Goal: Transaction & Acquisition: Obtain resource

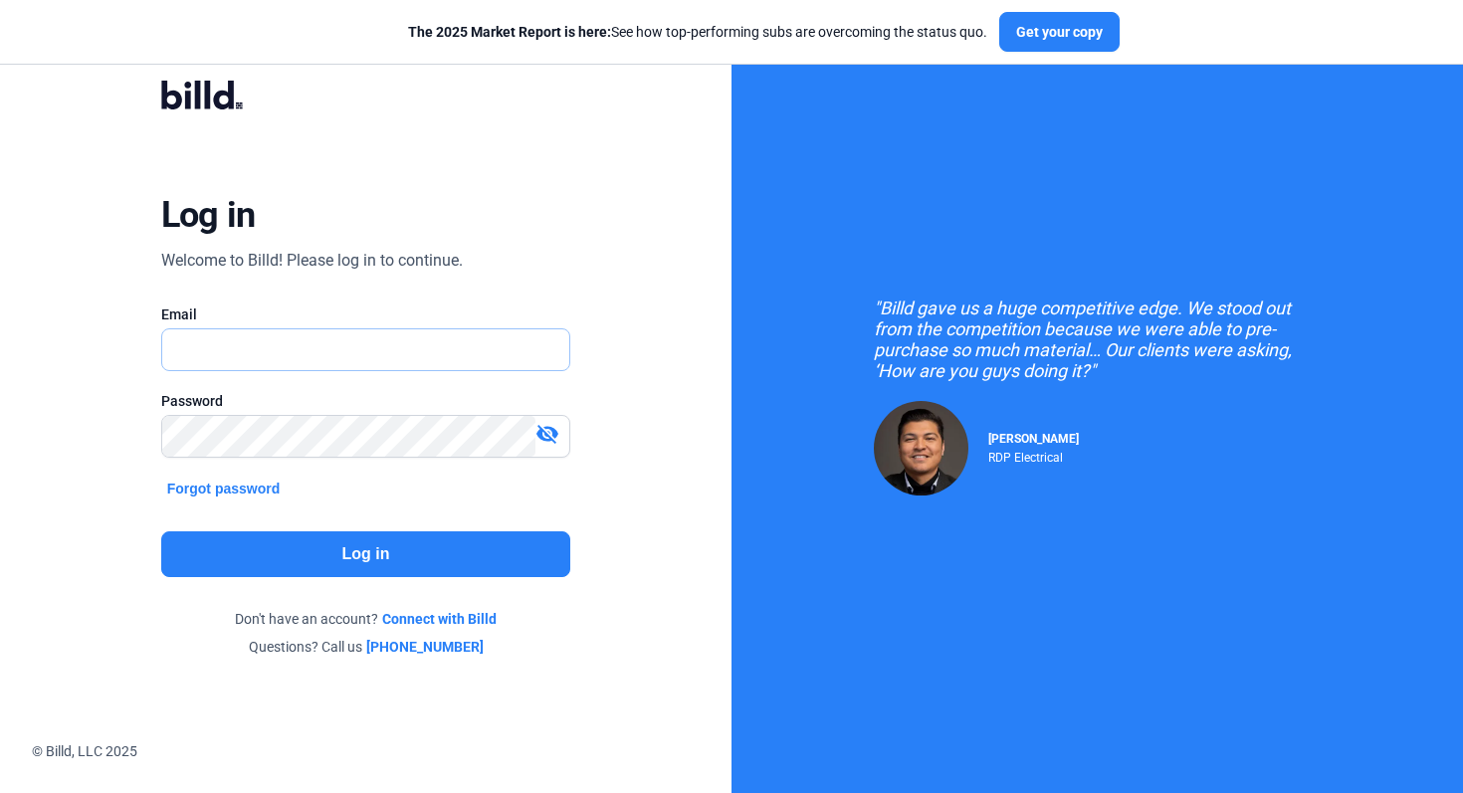
type input "[EMAIL_ADDRESS][DOMAIN_NAME]"
click at [473, 545] on button "Log in" at bounding box center [366, 554] width 410 height 46
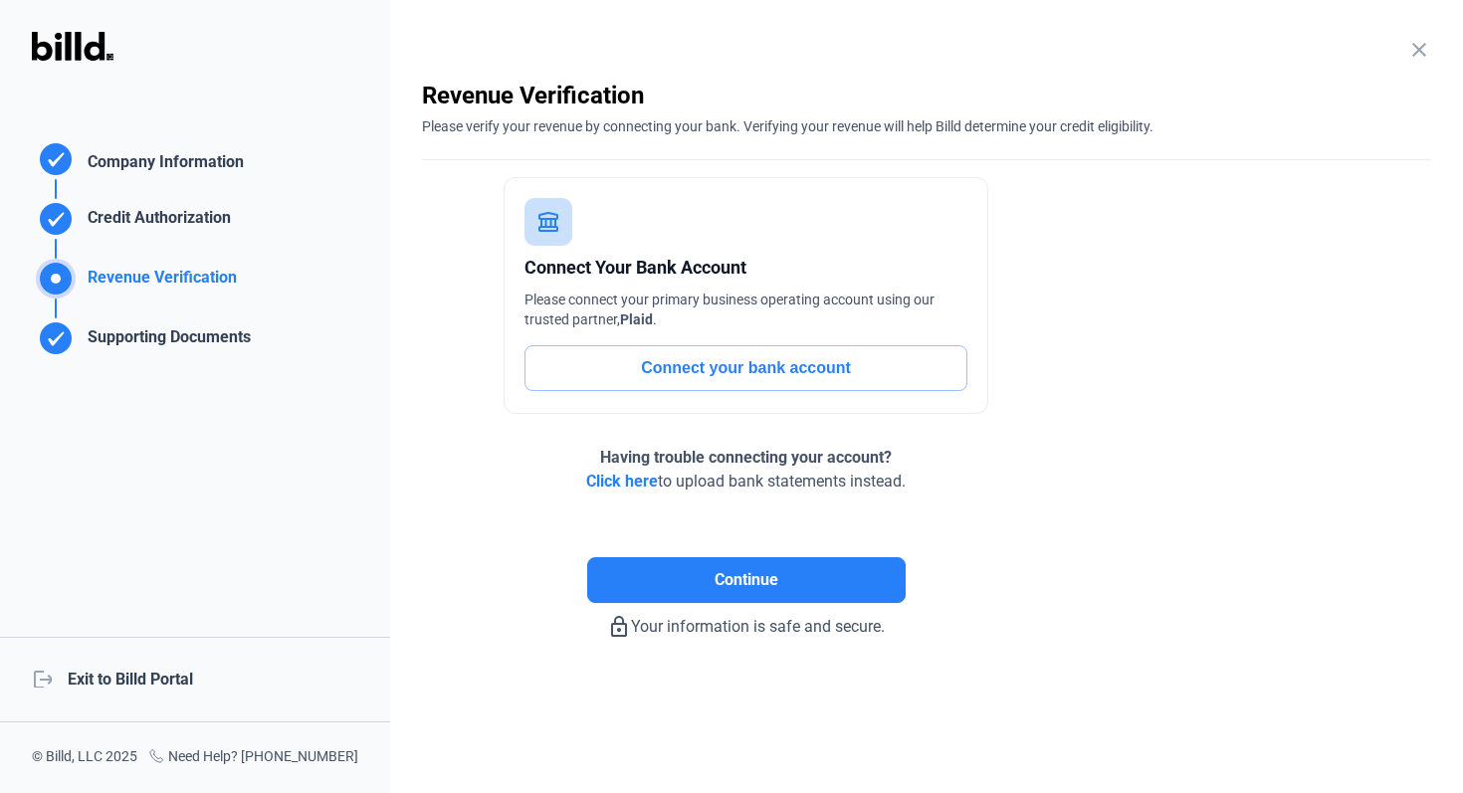
click at [149, 686] on div "logout Exit to Billd Portal" at bounding box center [195, 680] width 390 height 86
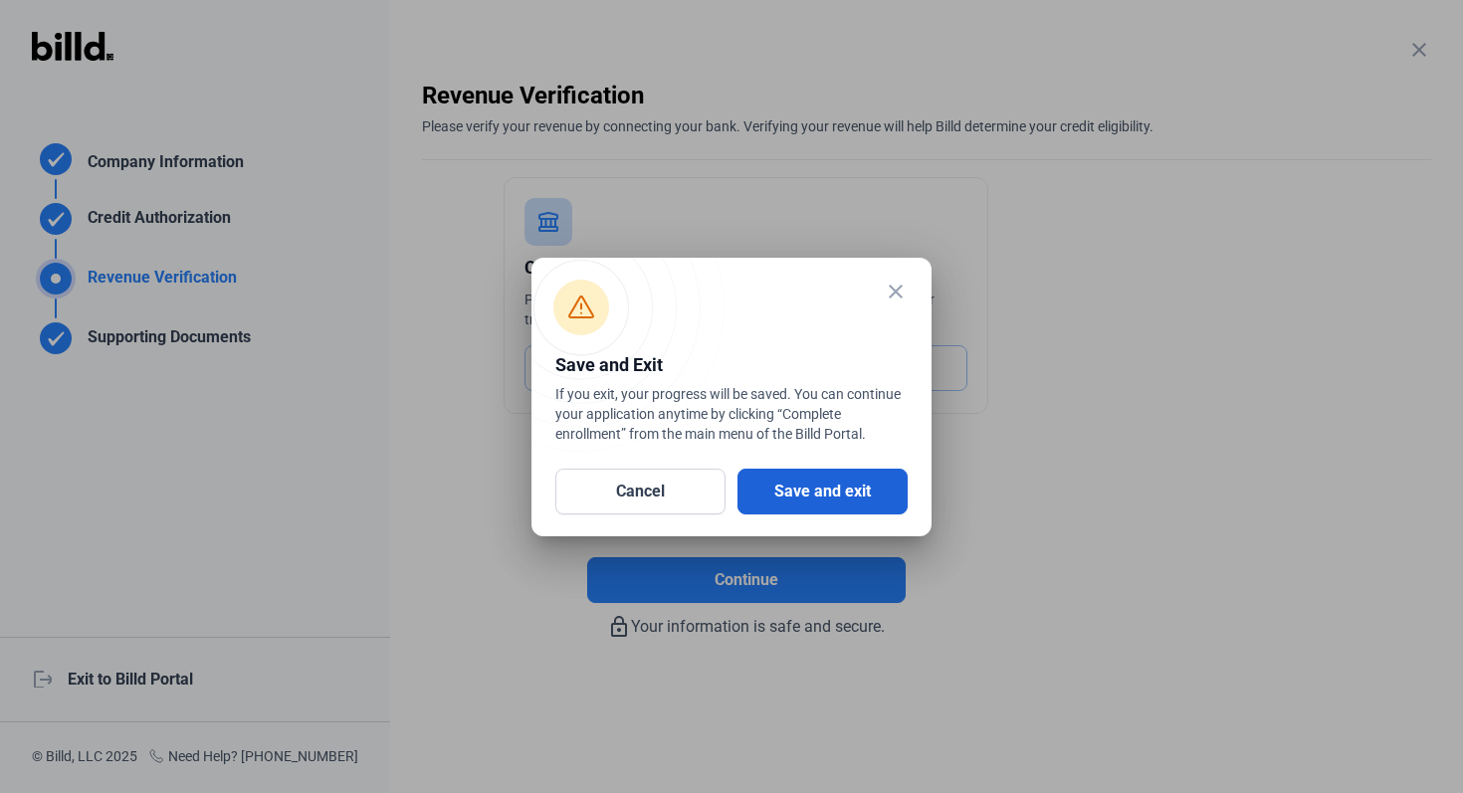
click at [860, 509] on button "Save and exit" at bounding box center [822, 492] width 170 height 46
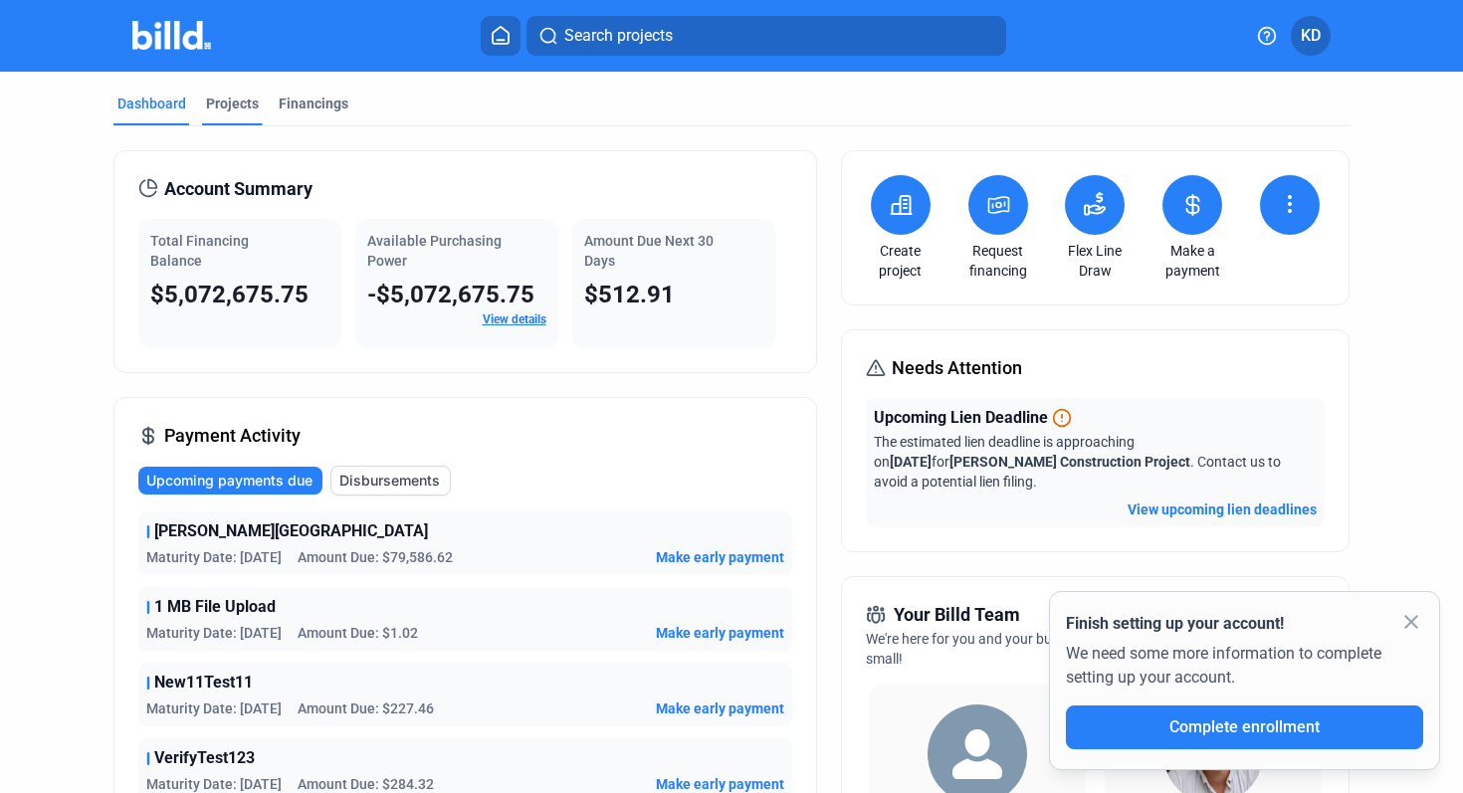
click at [226, 99] on div "Projects" at bounding box center [232, 104] width 53 height 20
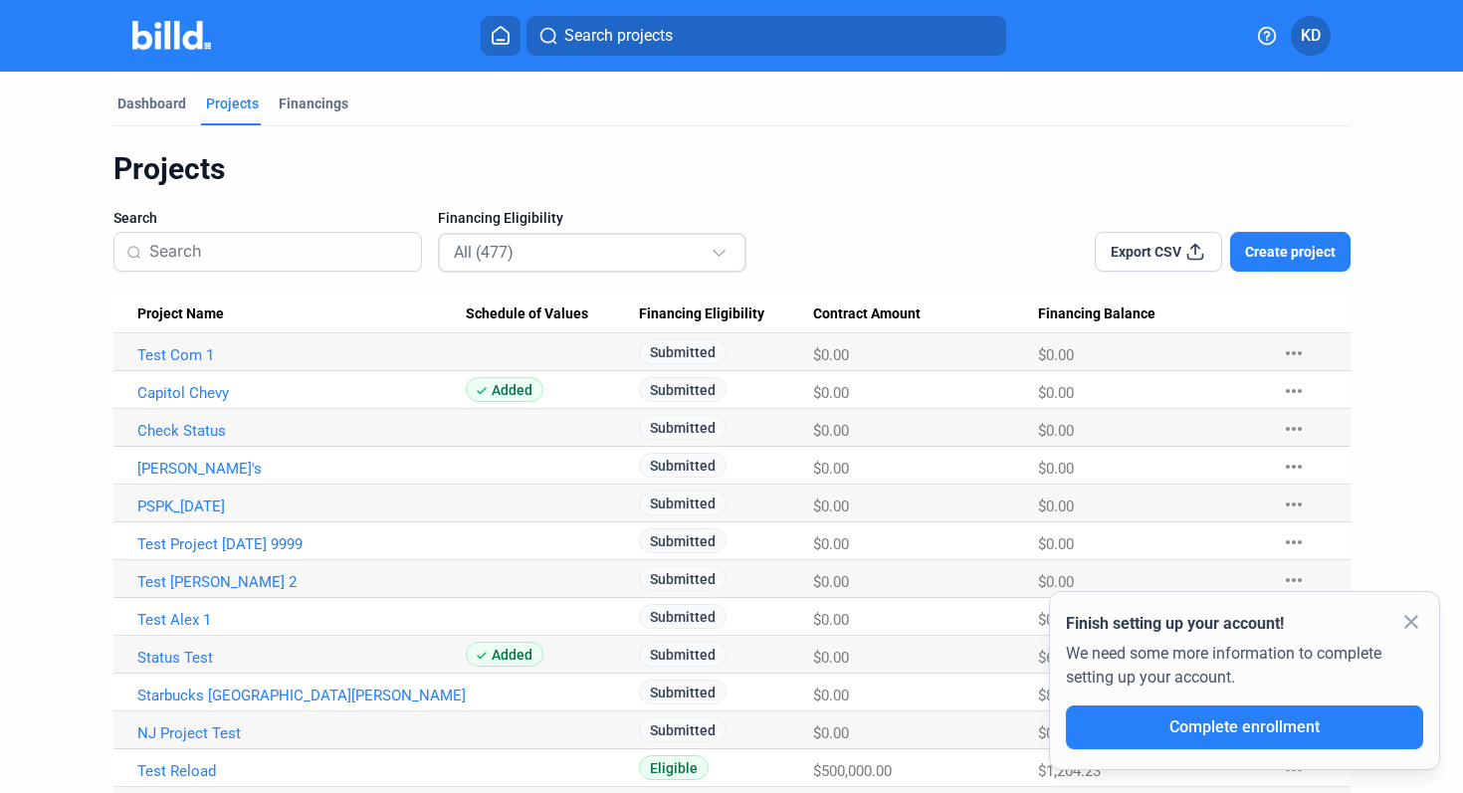
click at [578, 252] on div "All (477)" at bounding box center [582, 252] width 257 height 26
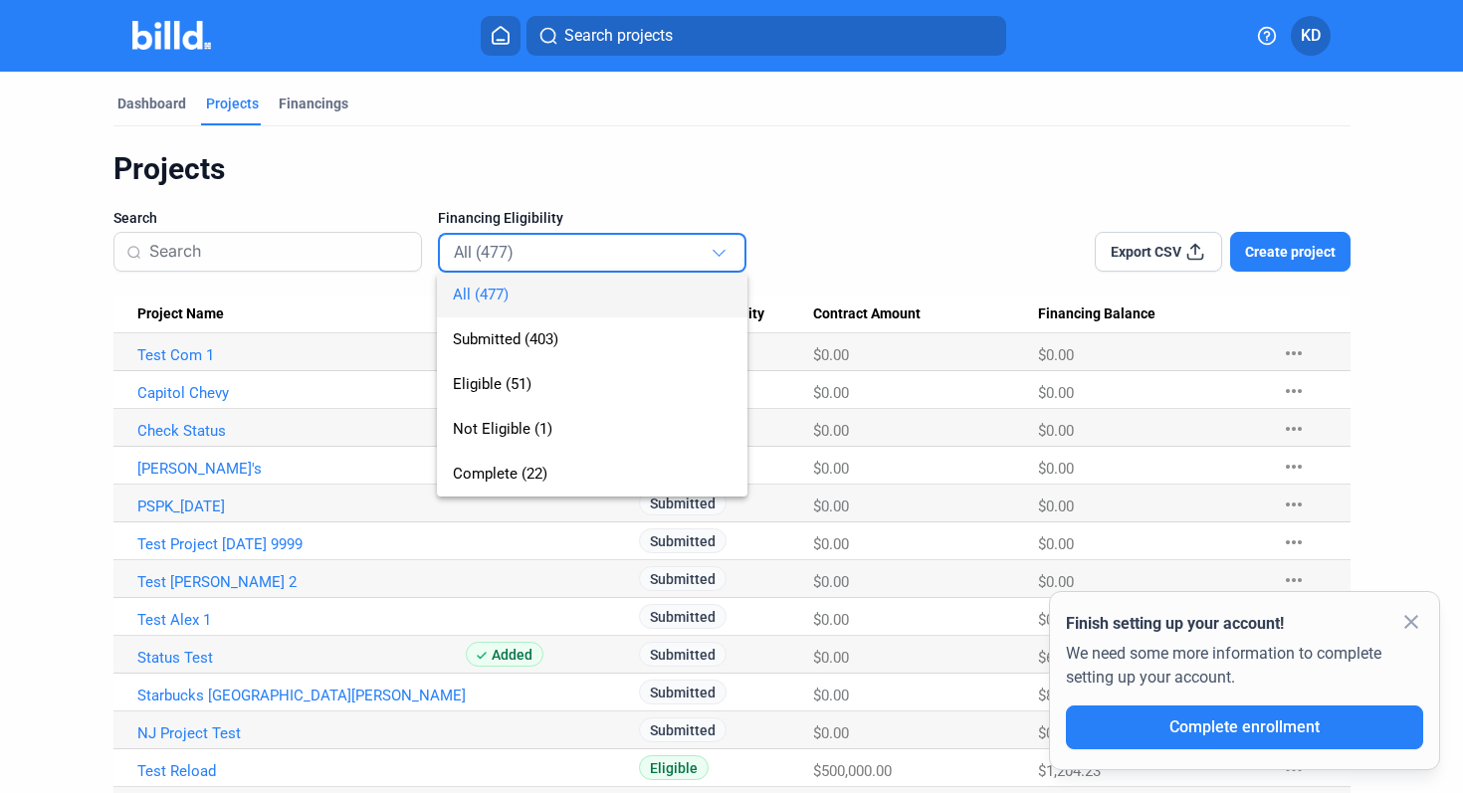
click at [861, 217] on div at bounding box center [731, 396] width 1463 height 793
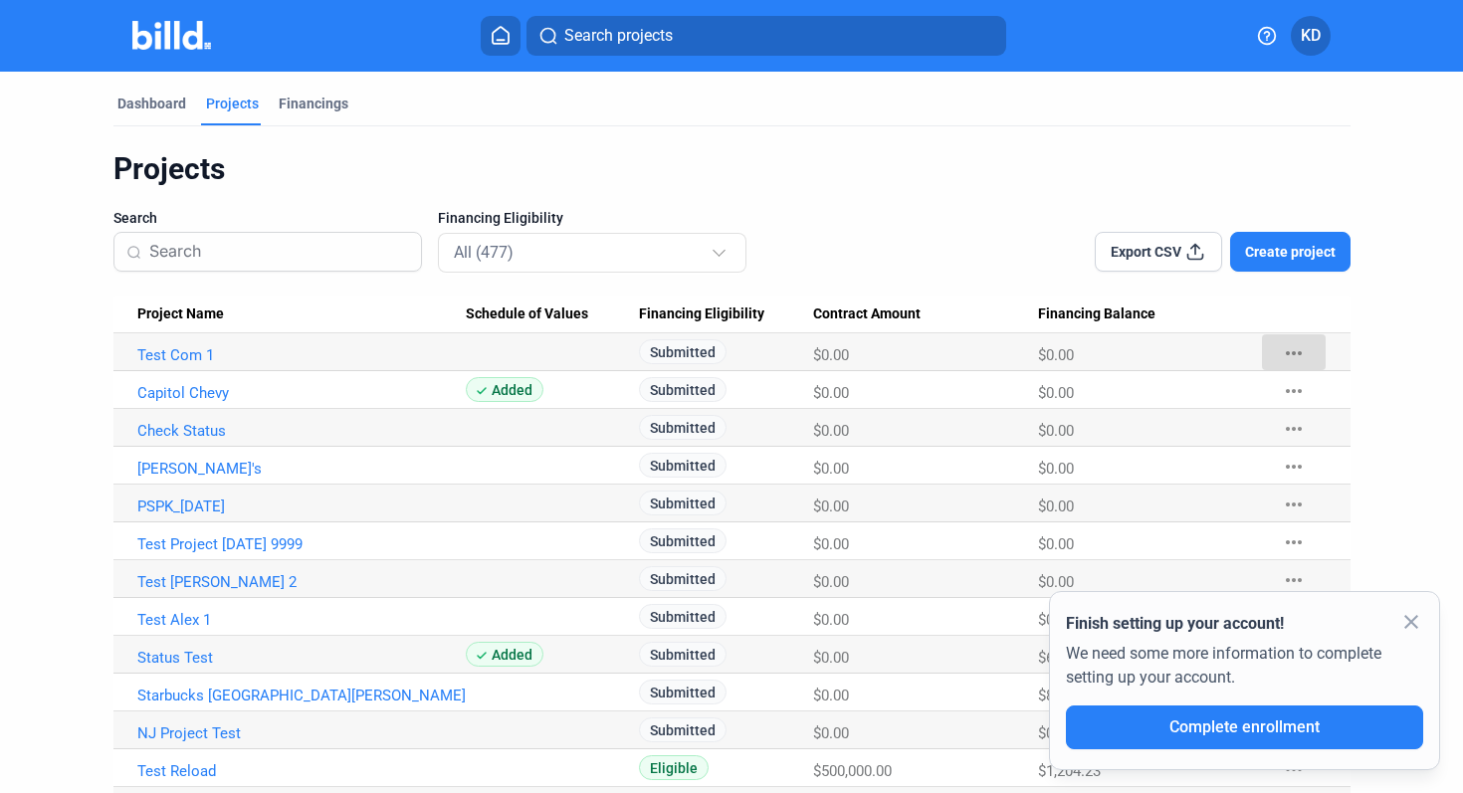
click at [1297, 354] on button "more_horiz" at bounding box center [1294, 352] width 64 height 36
click at [861, 238] on div at bounding box center [731, 396] width 1463 height 793
click at [191, 361] on link "Test Com 1" at bounding box center [301, 355] width 328 height 18
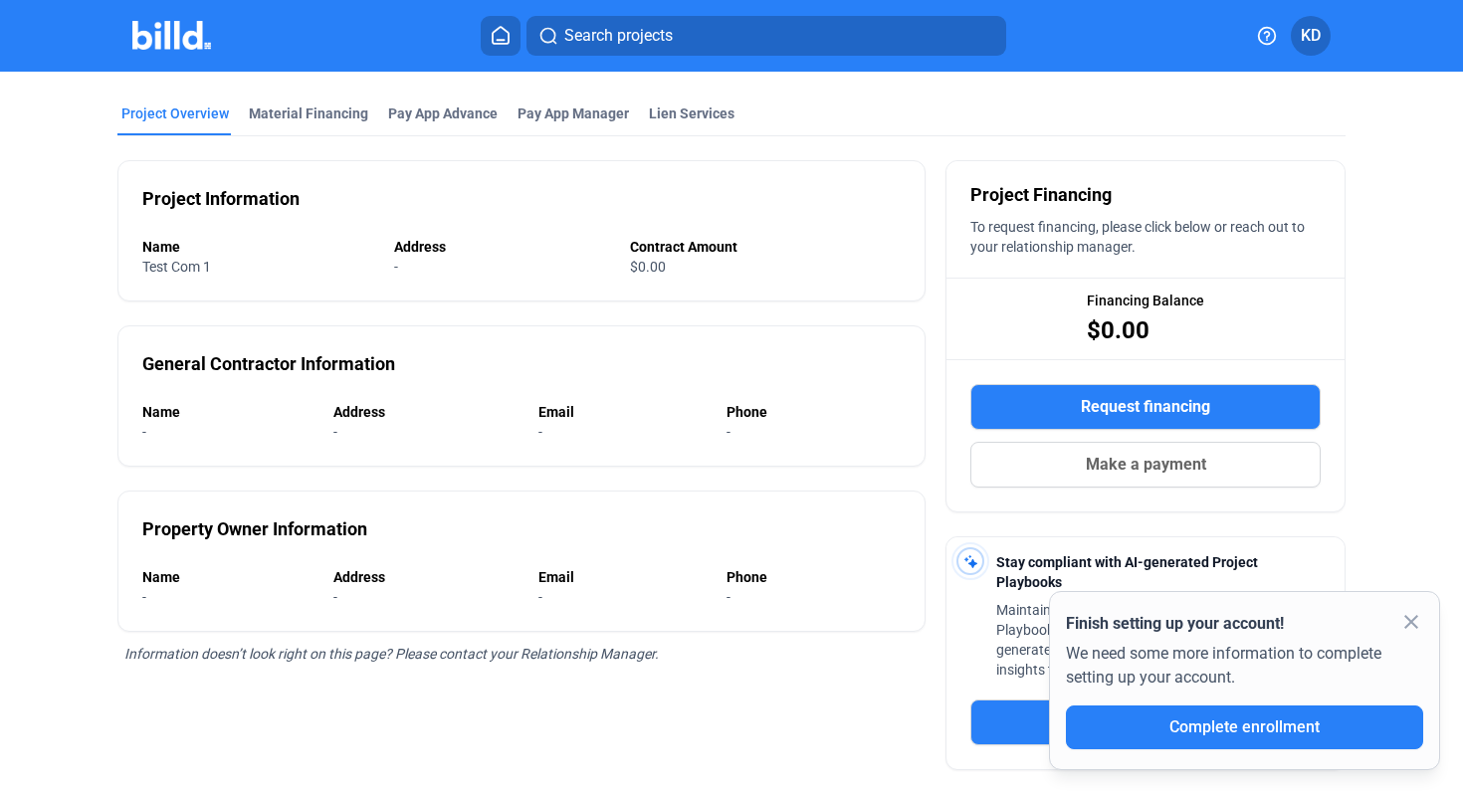
scroll to position [77, 0]
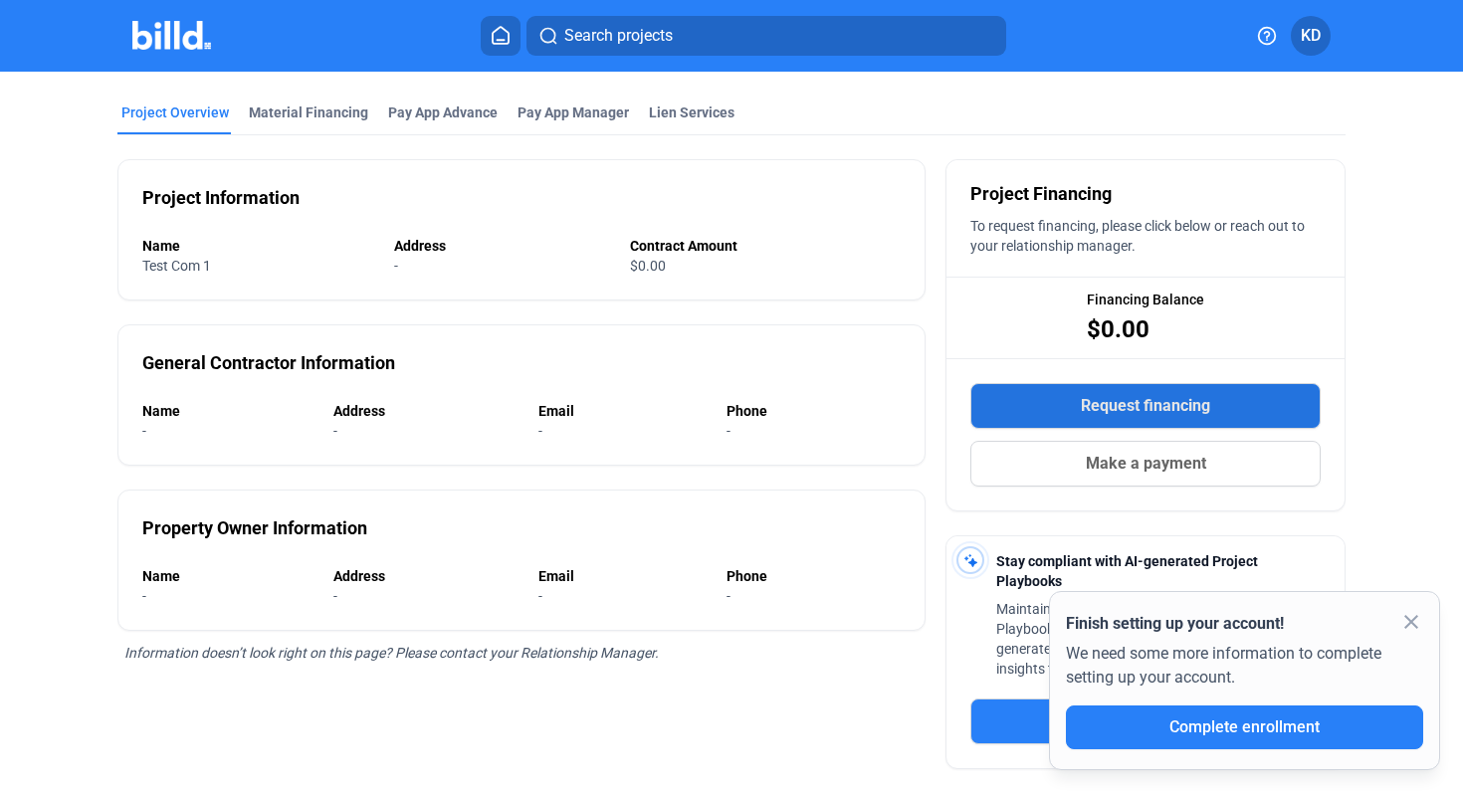
click at [1187, 404] on span "Request financing" at bounding box center [1145, 406] width 129 height 24
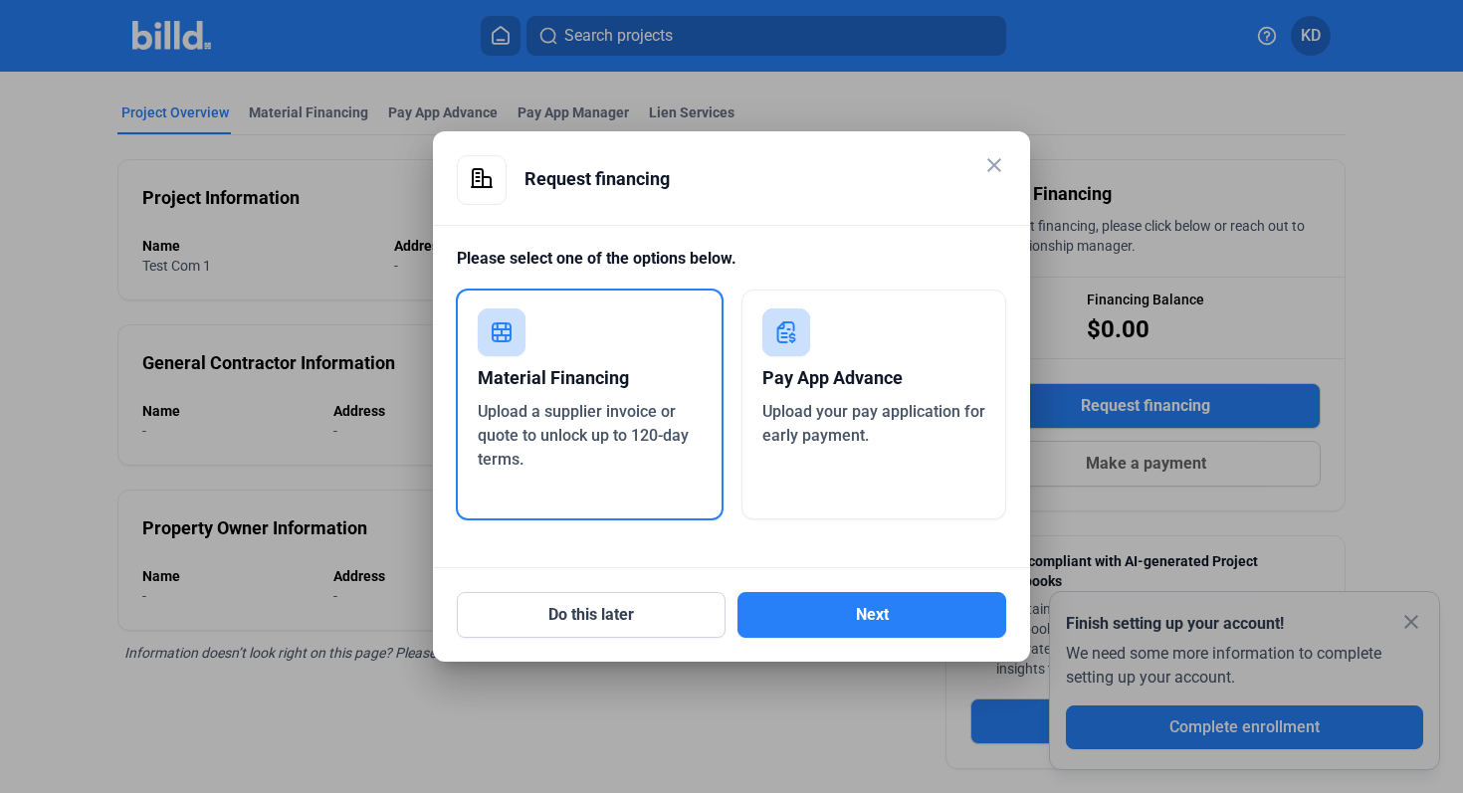
click at [998, 165] on mat-icon "close" at bounding box center [994, 165] width 24 height 24
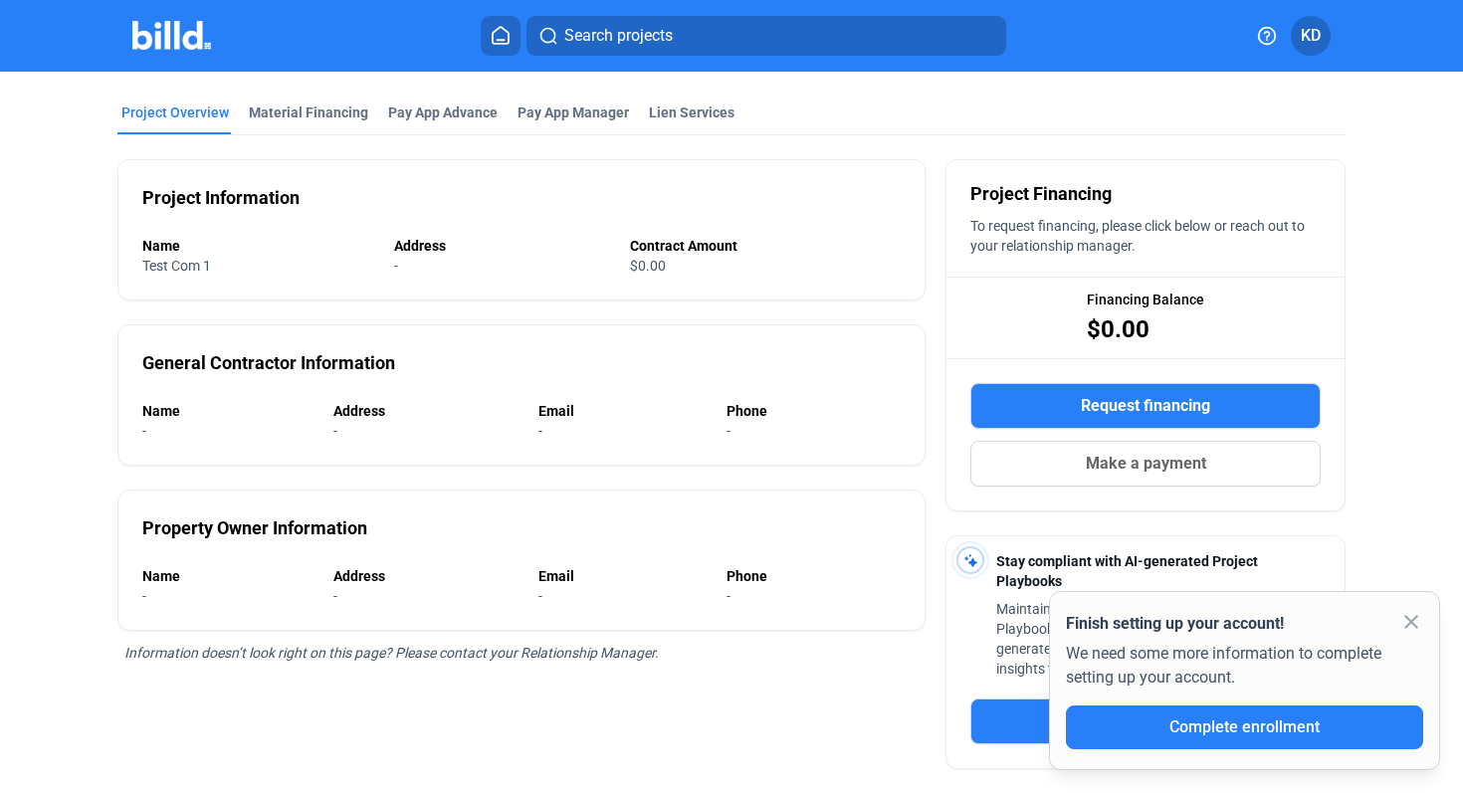
click at [1412, 624] on mat-icon "close" at bounding box center [1411, 622] width 24 height 24
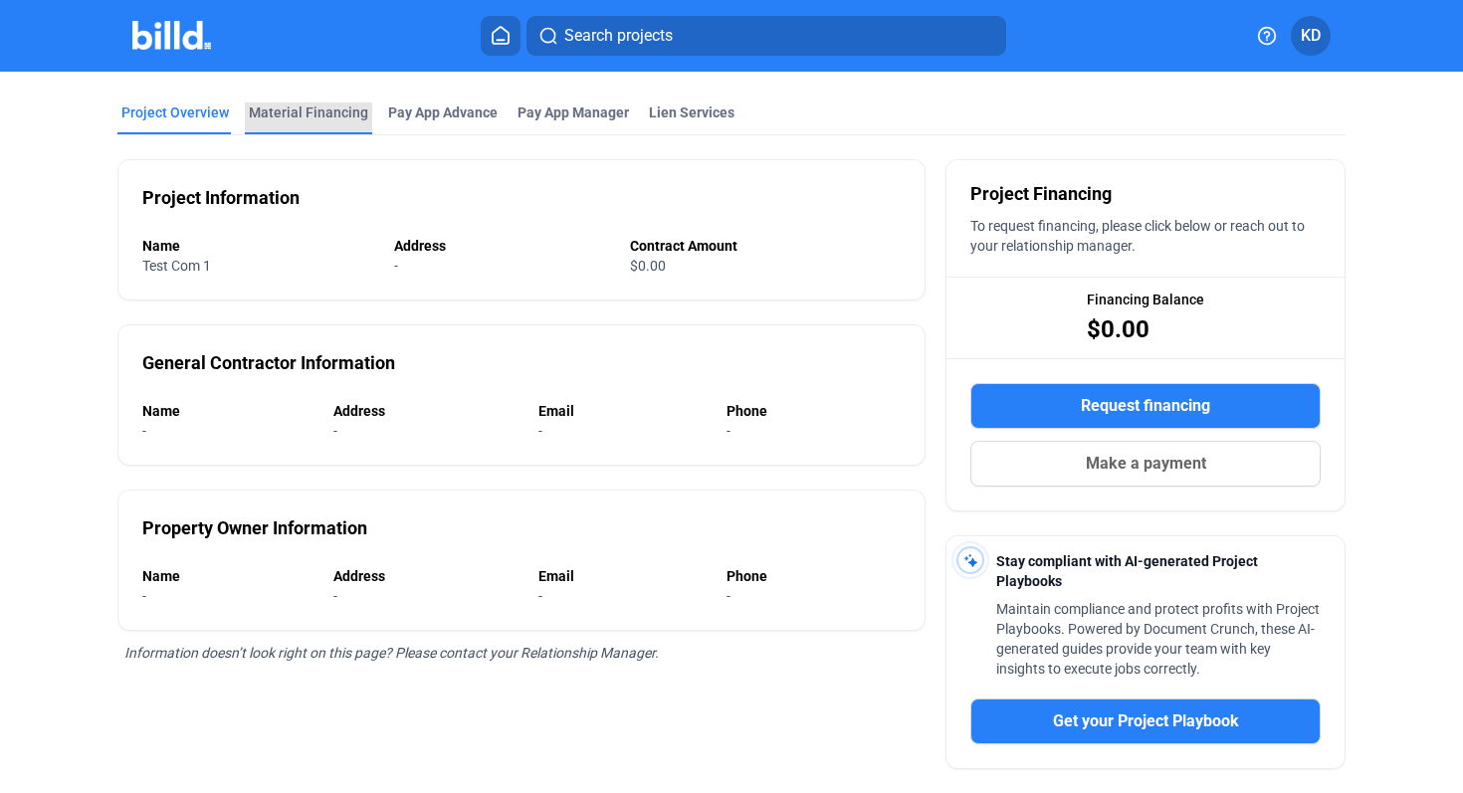
click at [344, 120] on div "Material Financing" at bounding box center [308, 112] width 119 height 20
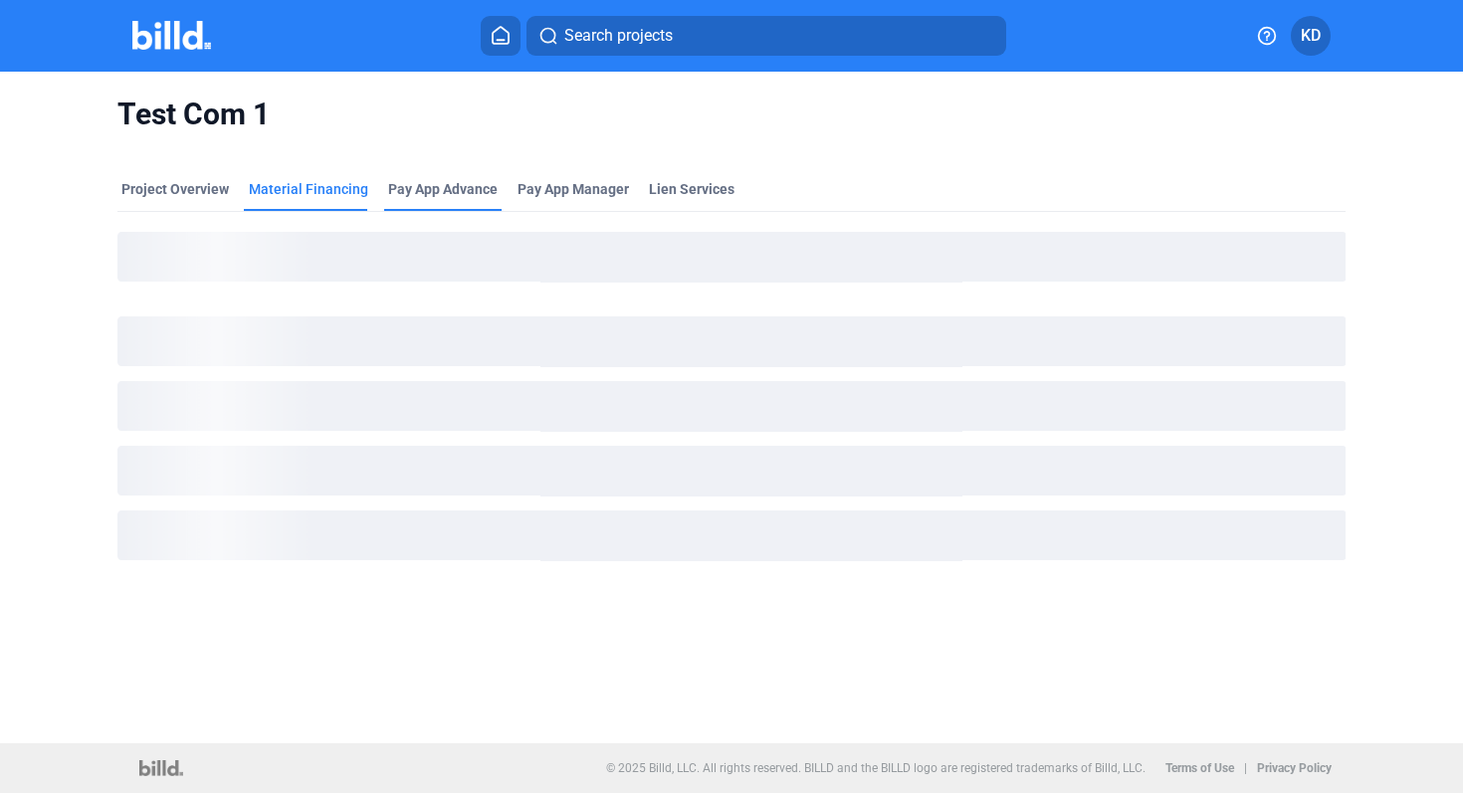
click at [441, 199] on div "Pay App Advance" at bounding box center [442, 195] width 117 height 32
click at [591, 195] on span "Pay App Manager" at bounding box center [572, 189] width 111 height 20
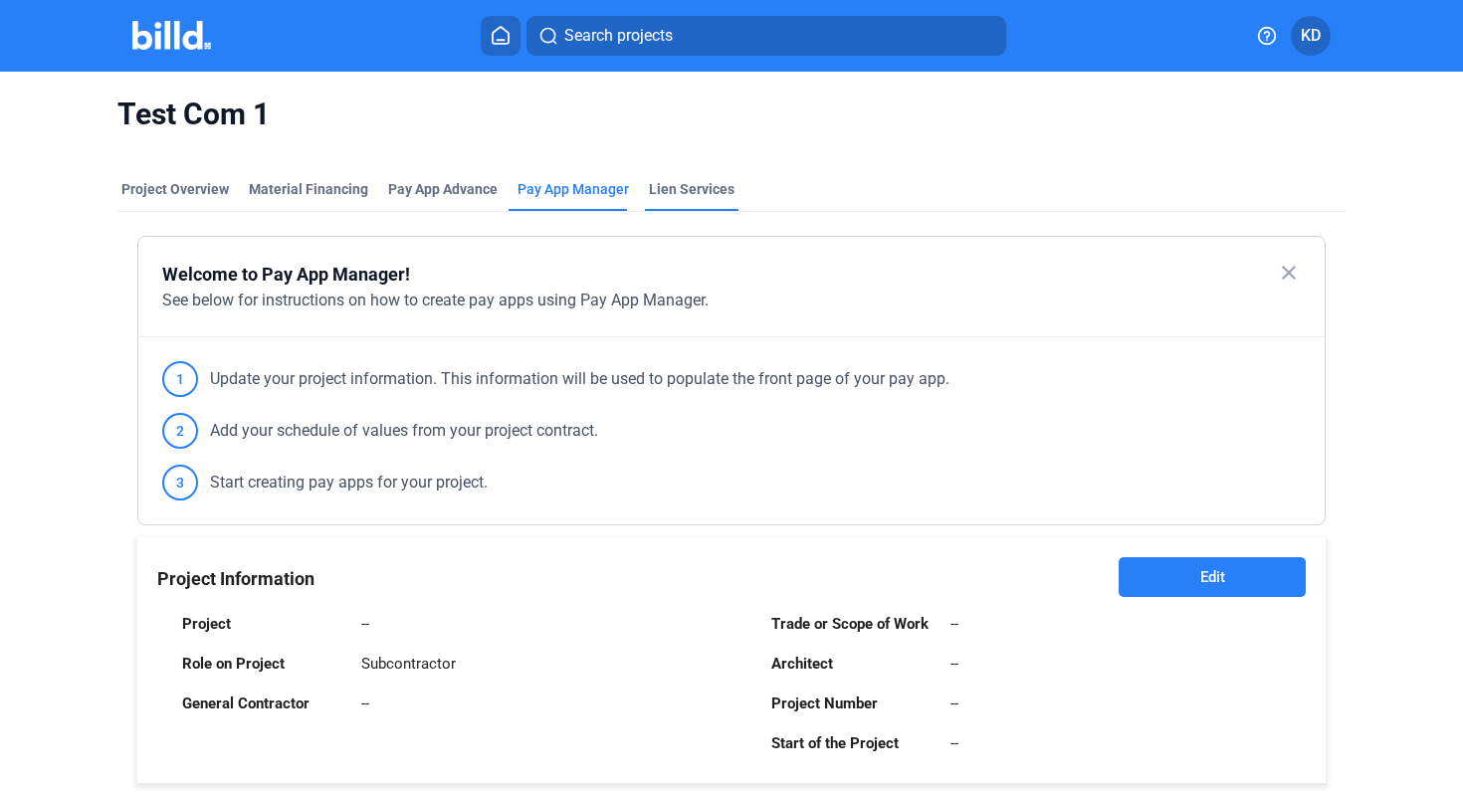
click at [690, 196] on div "Lien Services" at bounding box center [692, 189] width 86 height 20
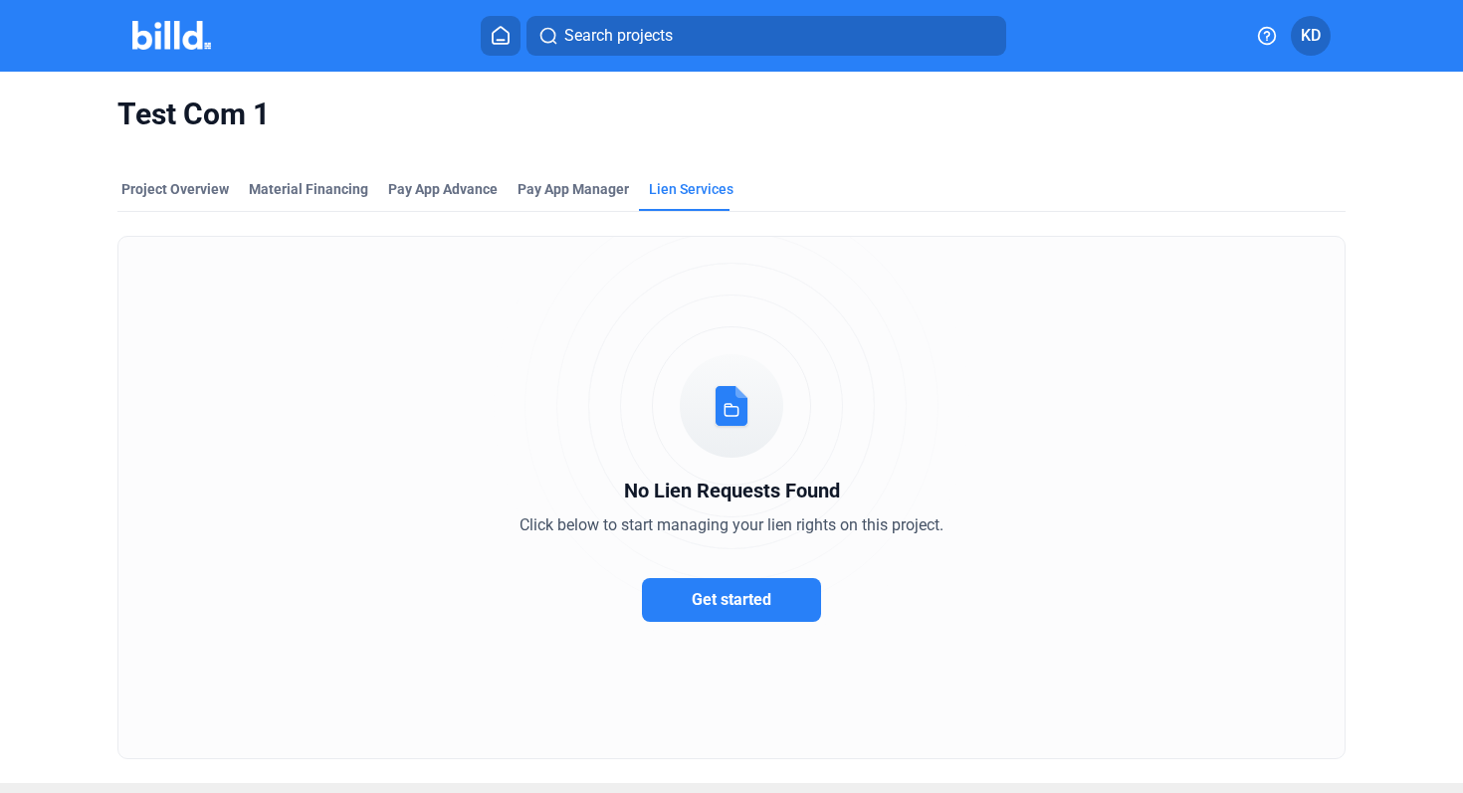
click at [1261, 39] on icon at bounding box center [1267, 36] width 20 height 20
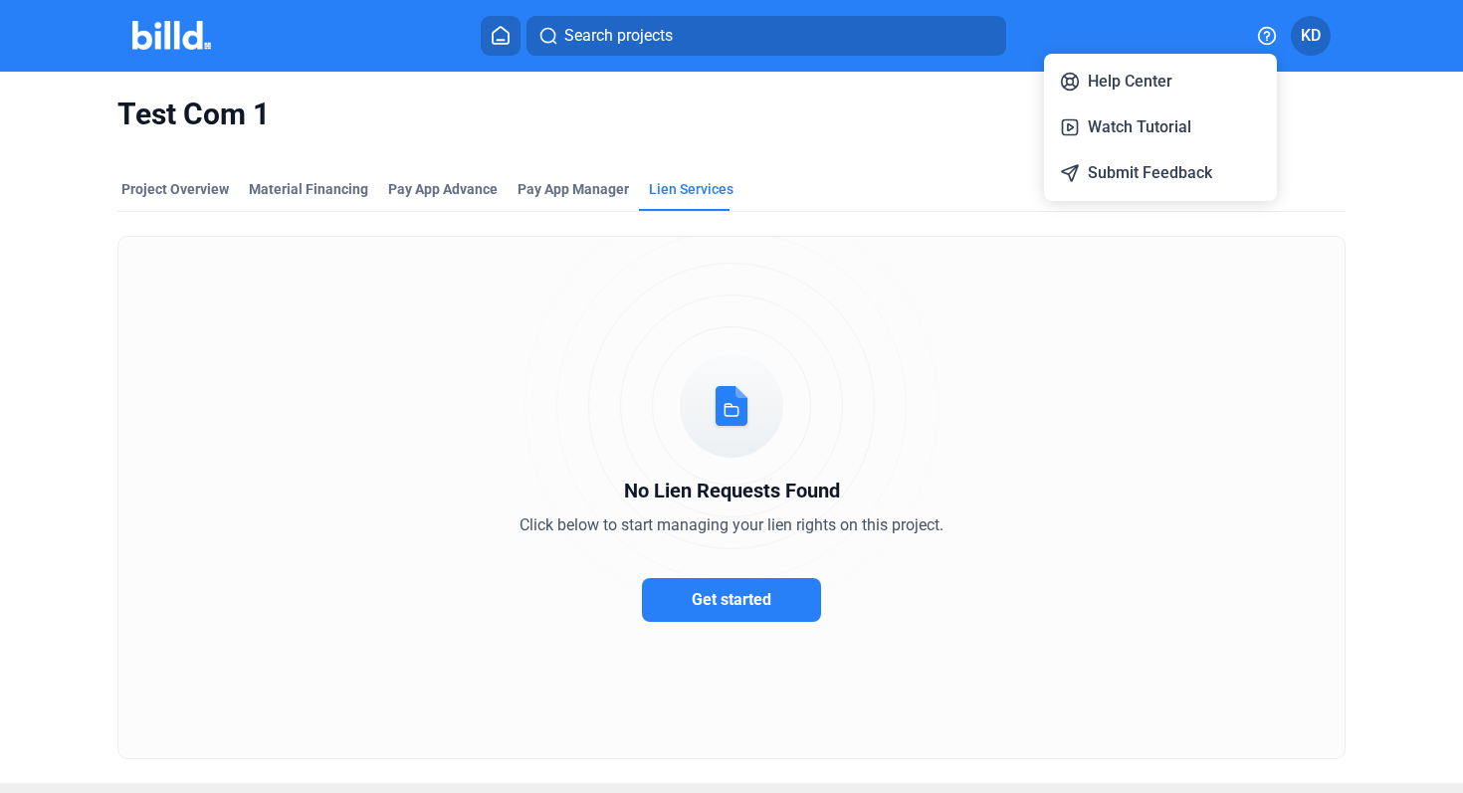
click at [1312, 26] on div at bounding box center [731, 396] width 1463 height 793
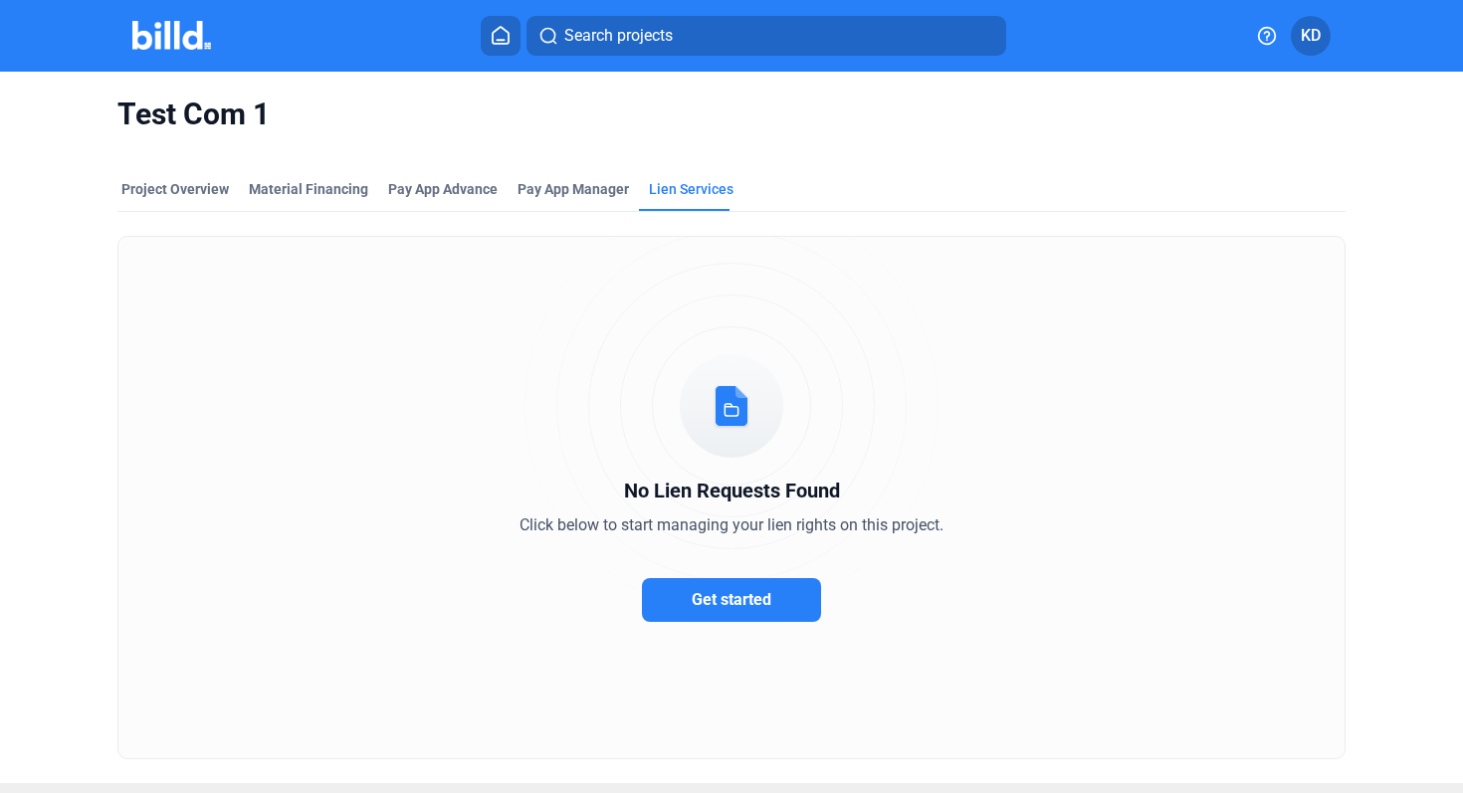
click at [1312, 26] on span "KD" at bounding box center [1310, 36] width 20 height 24
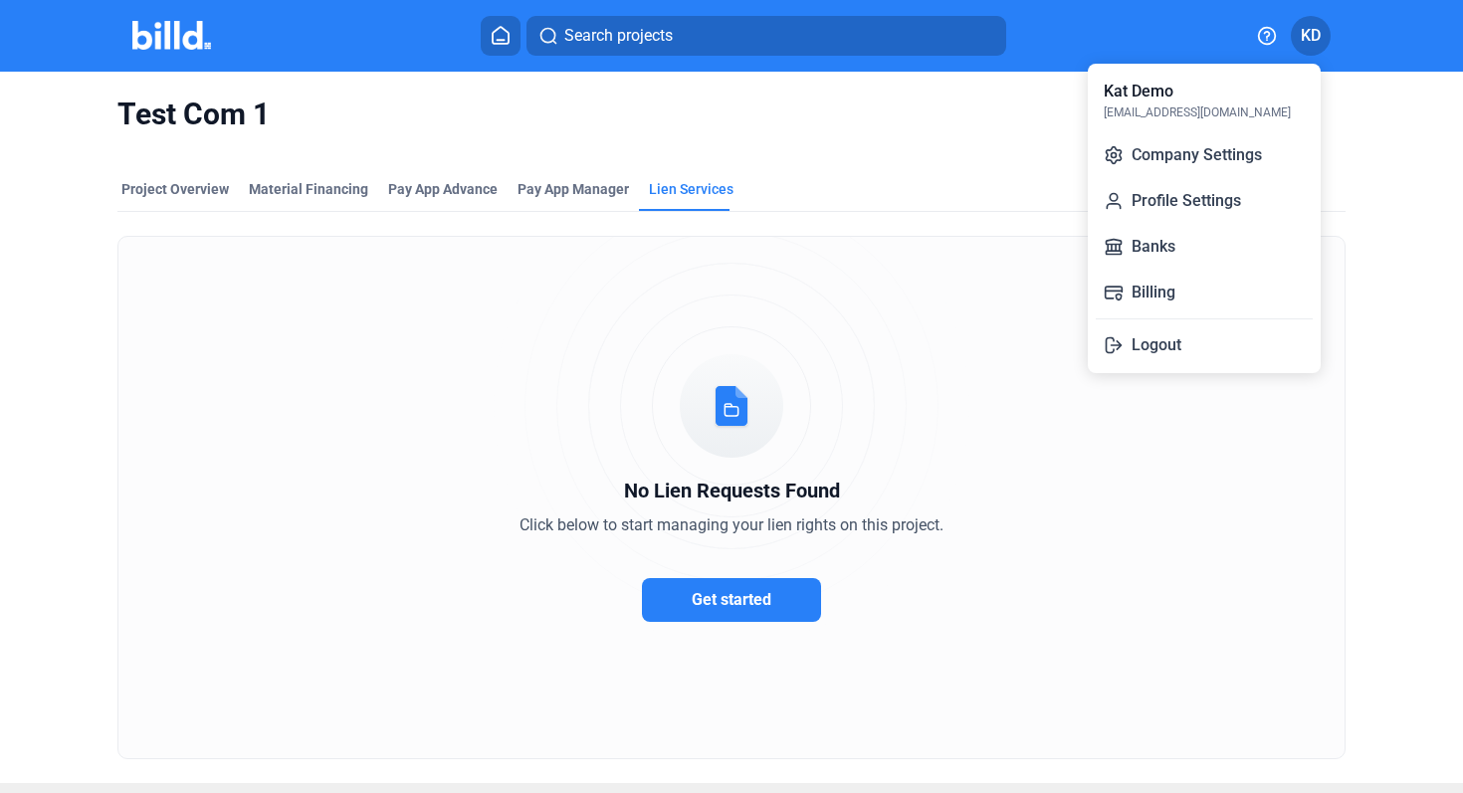
click at [1007, 109] on div at bounding box center [731, 396] width 1463 height 793
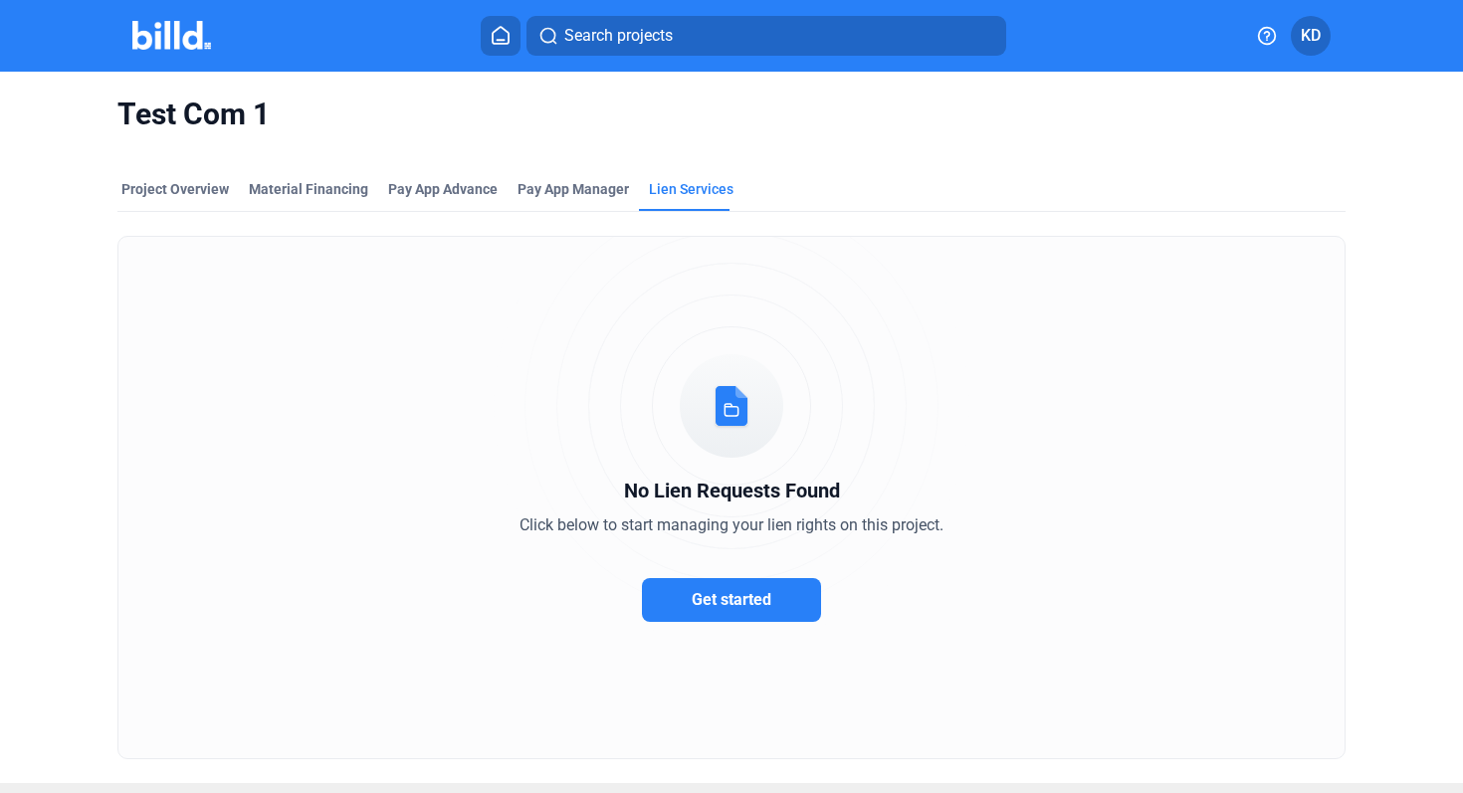
click at [637, 34] on span "Search projects" at bounding box center [618, 36] width 108 height 24
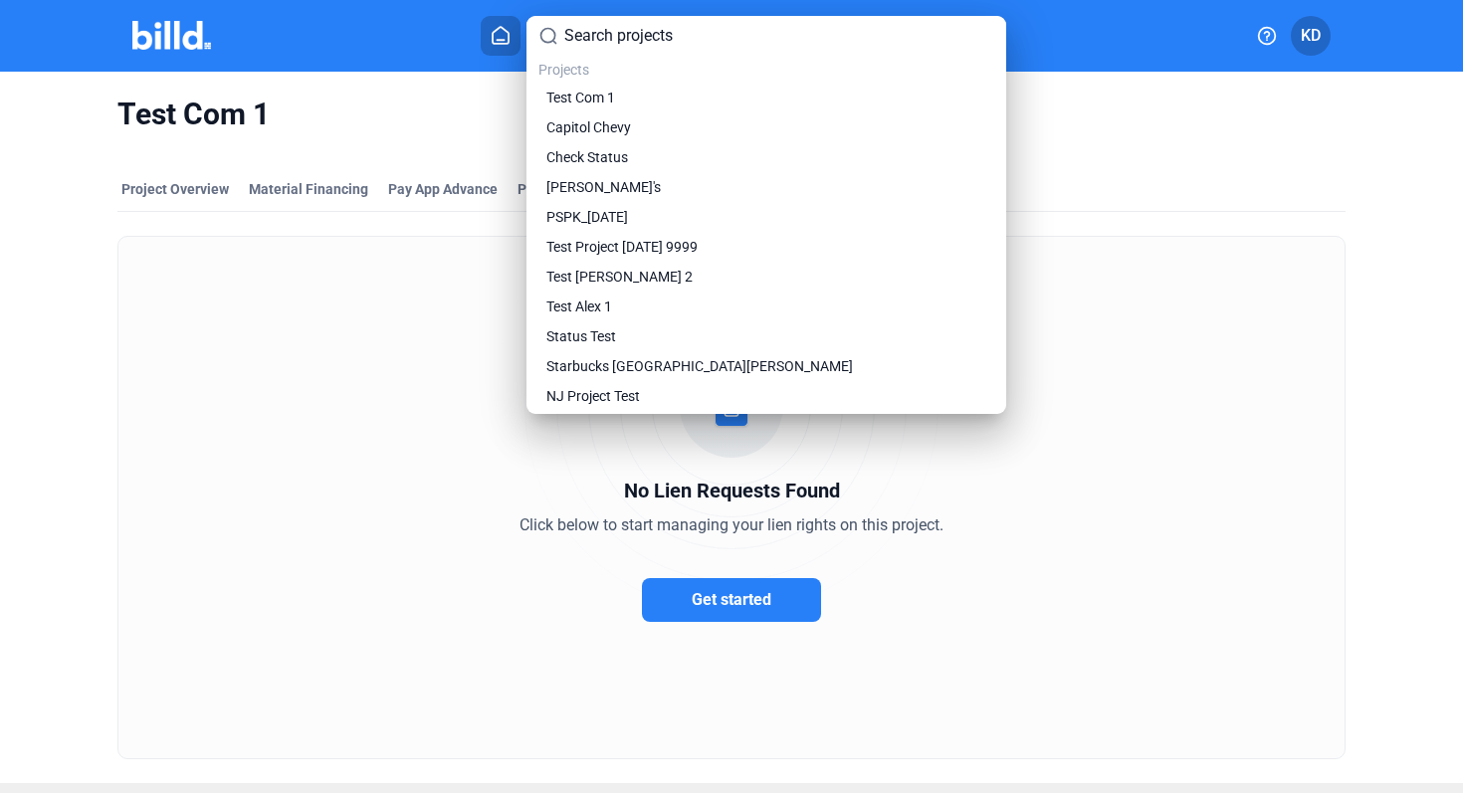
click at [450, 99] on div at bounding box center [731, 396] width 1463 height 793
